Goal: Register for event/course

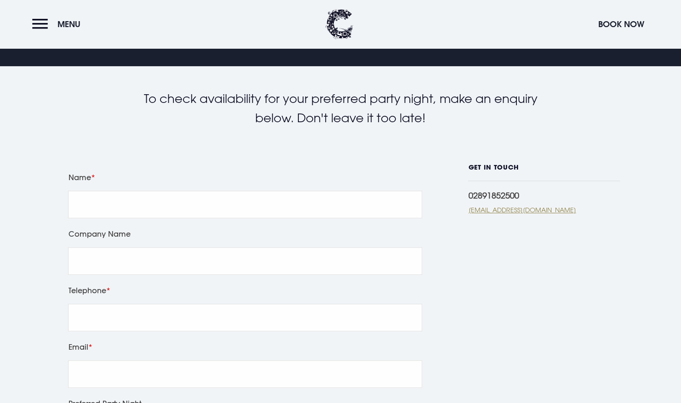
scroll to position [161, 0]
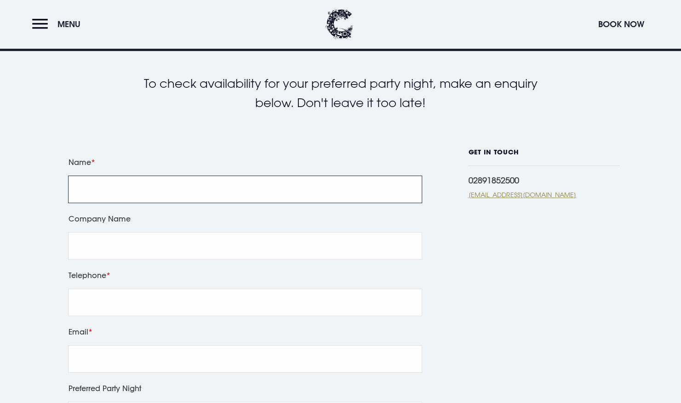
click at [138, 198] on input "Name" at bounding box center [245, 190] width 354 height 28
type input "Caroline Louise Purdy"
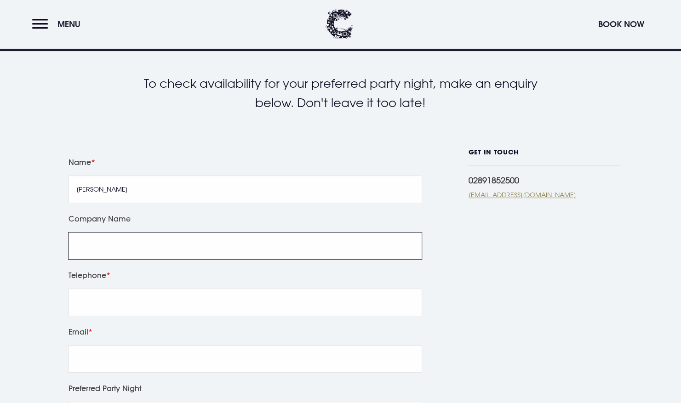
type input "Deliciae Sleep"
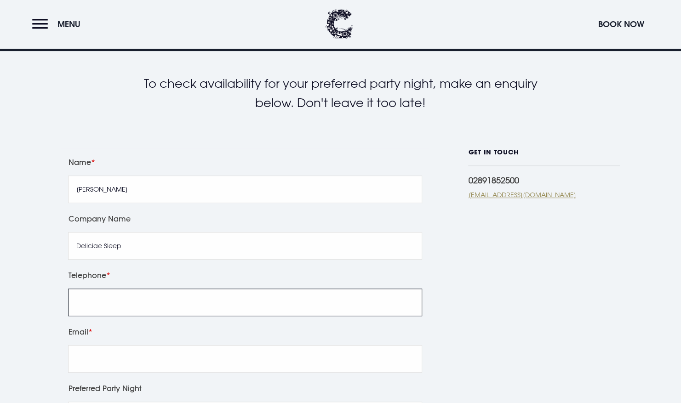
type input "07854272746"
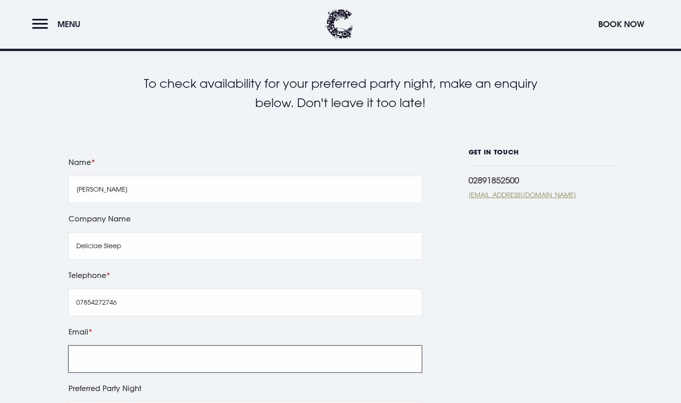
type input "carolinepurdy83@live.co.uk"
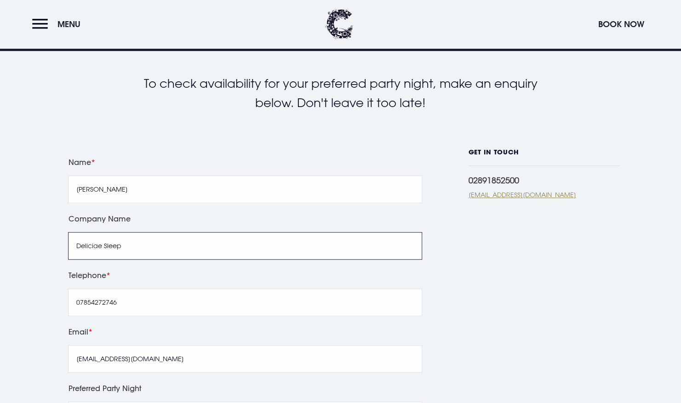
click at [146, 247] on input "Deliciae Sleep" at bounding box center [245, 246] width 354 height 28
type input "D"
type input "Beauty Culture"
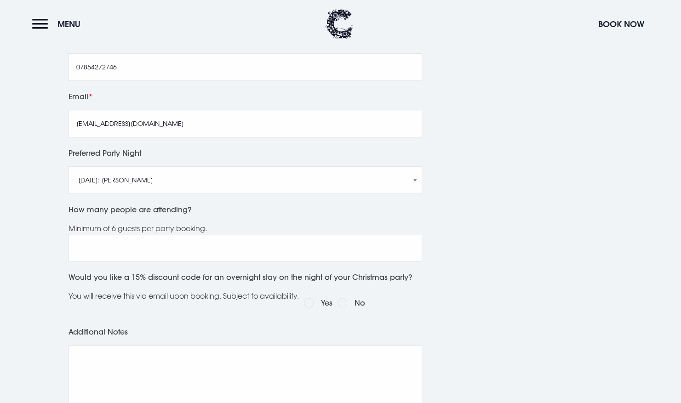
scroll to position [398, 0]
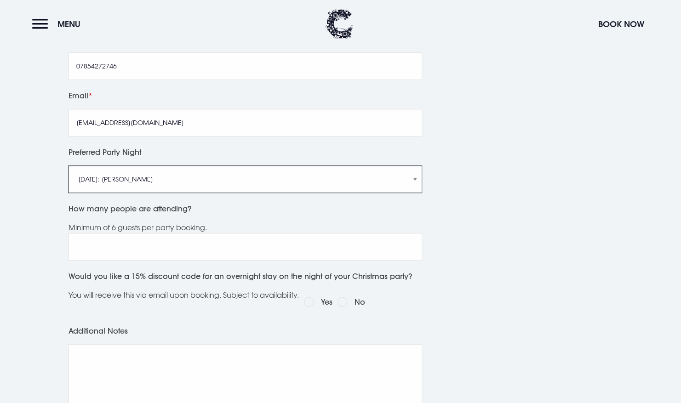
click at [350, 181] on select "Friday 5th December: Just Adam Saturday 6th December: Manouche Boys Friday 12th…" at bounding box center [245, 180] width 354 height 28
select select "Saturday 6th December: Manouche Boys"
click at [68, 166] on select "Friday 5th December: Just Adam Saturday 6th December: Manouche Boys Friday 12th…" at bounding box center [245, 180] width 354 height 28
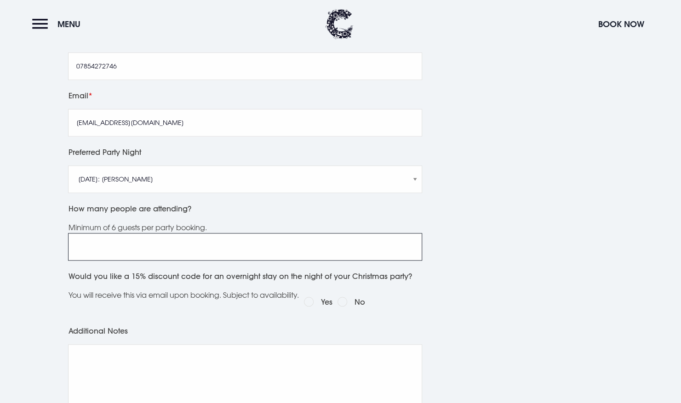
click at [167, 248] on input "How many people are attending?" at bounding box center [245, 247] width 354 height 28
click at [408, 249] on input "6" at bounding box center [245, 247] width 354 height 28
type input "7"
click at [410, 245] on input "7" at bounding box center [245, 247] width 354 height 28
click at [241, 361] on textarea "Additional Notes" at bounding box center [245, 379] width 354 height 68
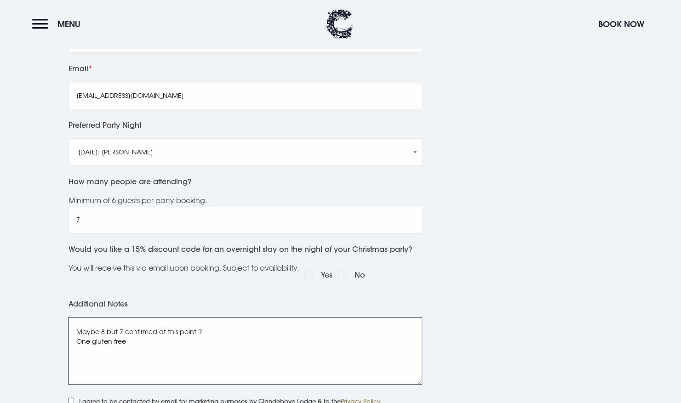
scroll to position [423, 0]
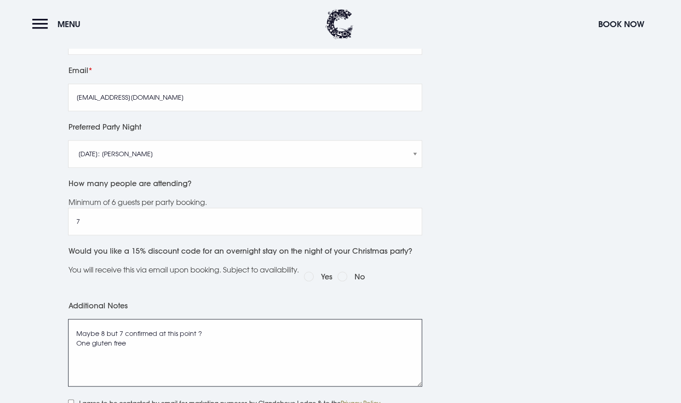
type textarea "Maybe 8 but 7 confirmed at this point ? One gluten free"
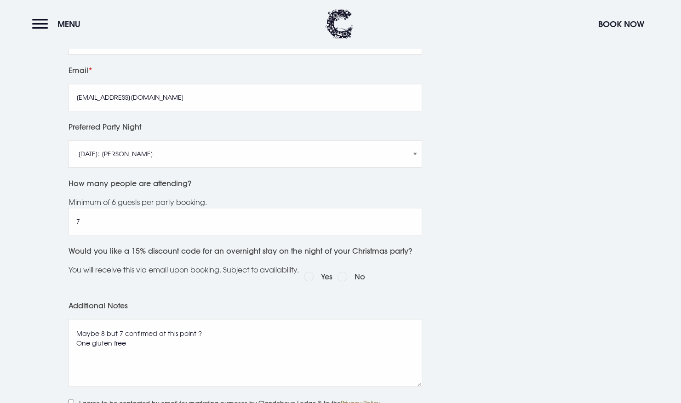
click at [370, 274] on div "Would you like a 15% discount code for an overnight stay on the night of your C…" at bounding box center [245, 268] width 361 height 46
click at [365, 277] on label "No" at bounding box center [359, 276] width 11 height 13
click at [347, 277] on input "No" at bounding box center [343, 277] width 10 height 10
radio input "true"
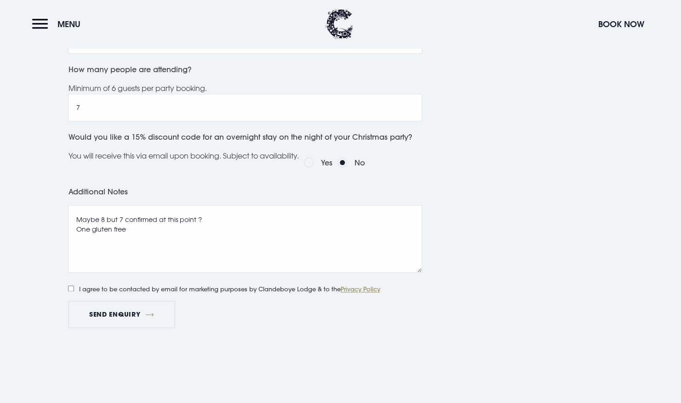
scroll to position [541, 0]
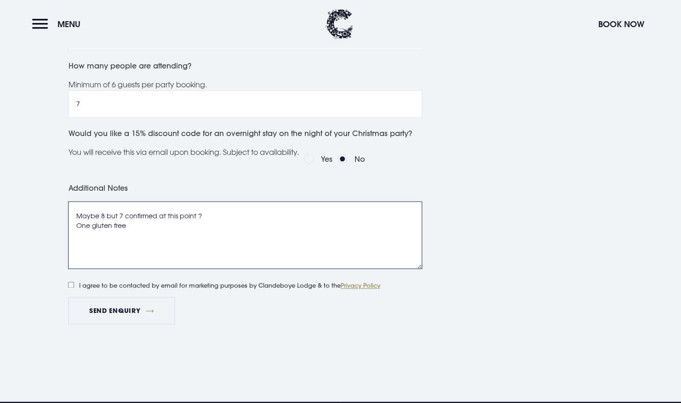
click at [104, 214] on textarea "Maybe 8 but 7 confirmed at this point ? One gluten free" at bounding box center [245, 235] width 354 height 68
type textarea "Maybe 8 guests but 7 confirmed at this point ? One gluten free"
click at [71, 286] on input "I agree to be contacted by email for marketing purposes by Clandeboye Lodge & t…" at bounding box center [71, 285] width 6 height 6
checkbox input "true"
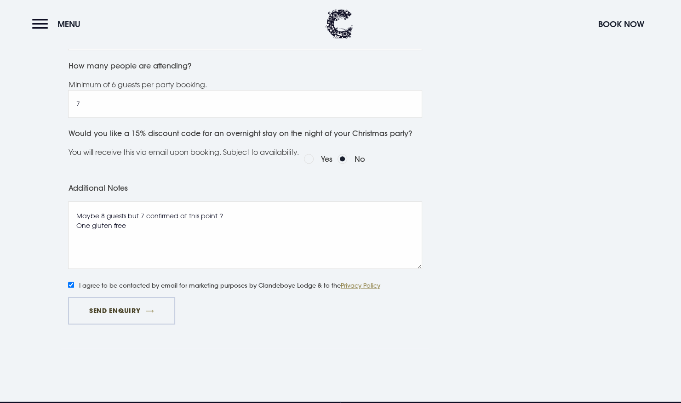
click at [96, 305] on button "Send Enquiry" at bounding box center [121, 311] width 107 height 28
